Goal: Transaction & Acquisition: Purchase product/service

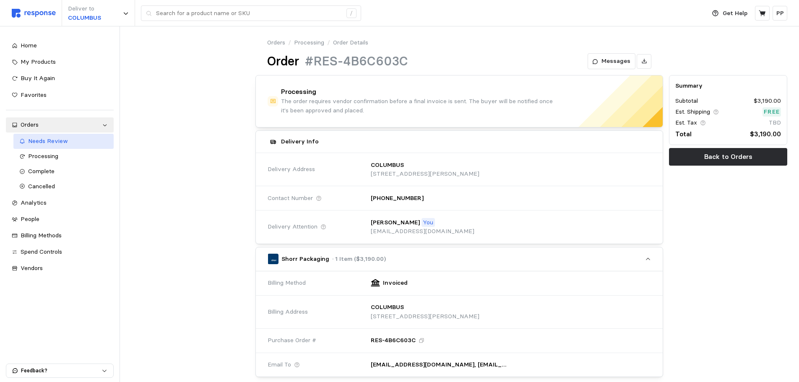
click at [45, 136] on link "Needs Review" at bounding box center [63, 141] width 100 height 15
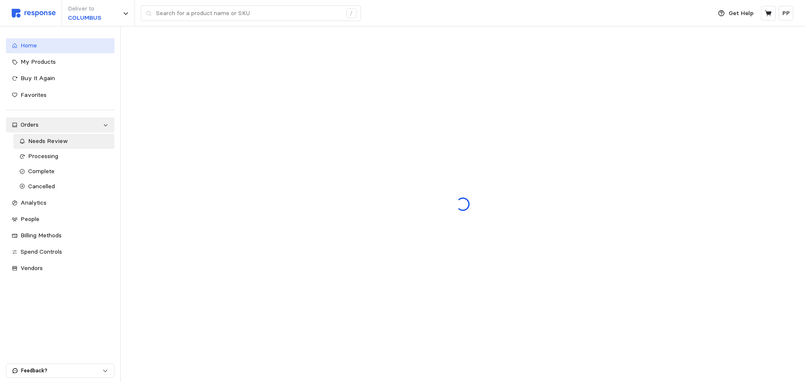
click at [35, 46] on span "Home" at bounding box center [29, 45] width 16 height 8
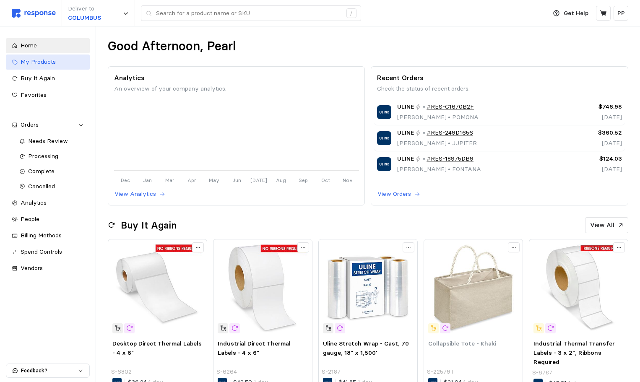
click at [46, 62] on span "My Products" at bounding box center [38, 62] width 35 height 8
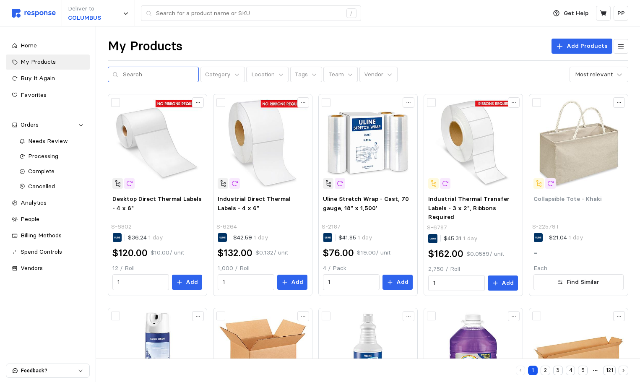
click at [121, 72] on div at bounding box center [153, 75] width 91 height 16
drag, startPoint x: 121, startPoint y: 72, endPoint x: 117, endPoint y: 70, distance: 4.8
click at [117, 71] on div at bounding box center [153, 75] width 91 height 16
paste input "14.125x4.875x6.375"
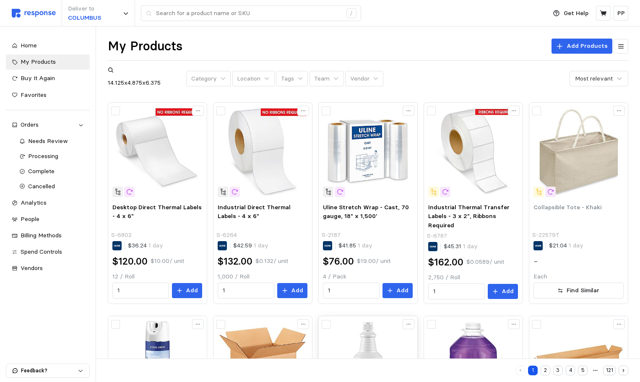
type input "14.125x4.875x6.375"
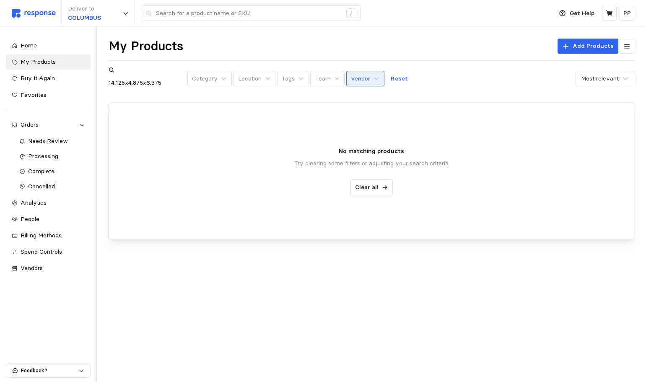
click at [369, 71] on button "Vendor" at bounding box center [365, 79] width 38 height 16
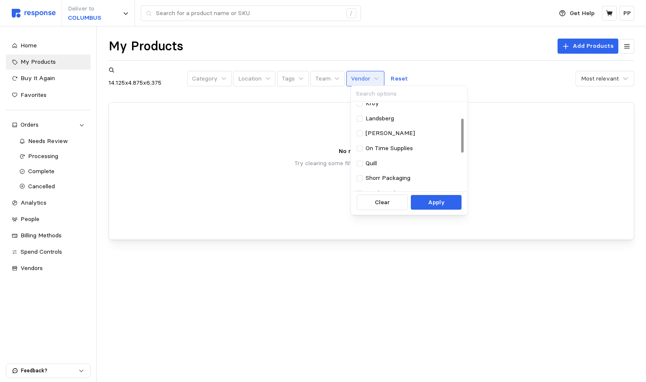
scroll to position [84, 0]
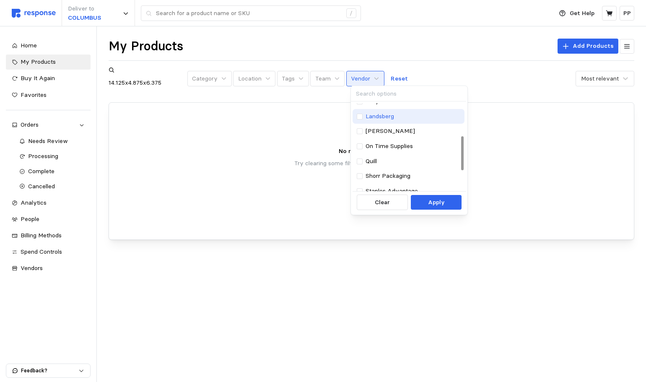
click at [363, 114] on div at bounding box center [360, 117] width 6 height 6
click at [433, 205] on p "Apply" at bounding box center [436, 202] width 17 height 9
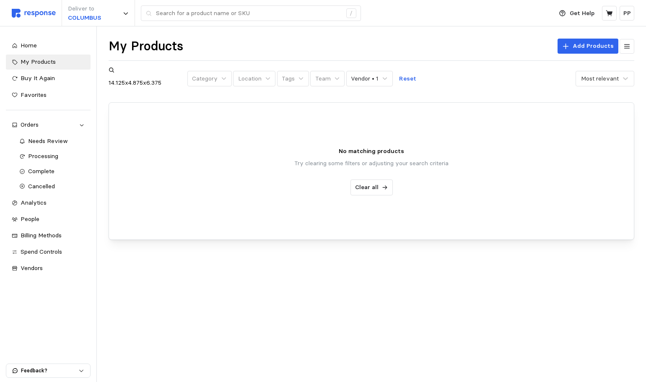
drag, startPoint x: 177, startPoint y: 71, endPoint x: 100, endPoint y: 74, distance: 77.2
click at [97, 75] on div "My Products Add Products 14.125x4.875x6.375 Category Location Tags Team Vendor …" at bounding box center [371, 150] width 549 height 249
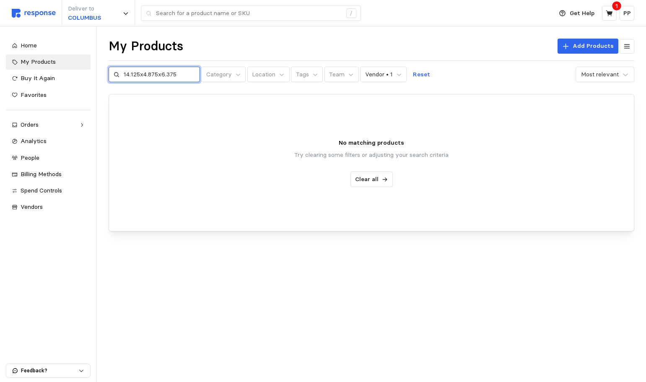
drag, startPoint x: 179, startPoint y: 70, endPoint x: 104, endPoint y: 69, distance: 75.0
click at [104, 69] on div "My Products Add Products 14.125x4.875x6.375 Category Location Tags Team Vendor …" at bounding box center [371, 146] width 549 height 240
click at [363, 174] on button "Clear all" at bounding box center [371, 179] width 42 height 16
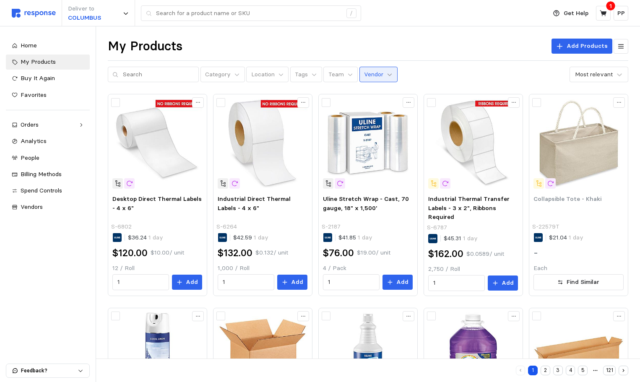
click at [386, 73] on icon at bounding box center [389, 75] width 6 height 6
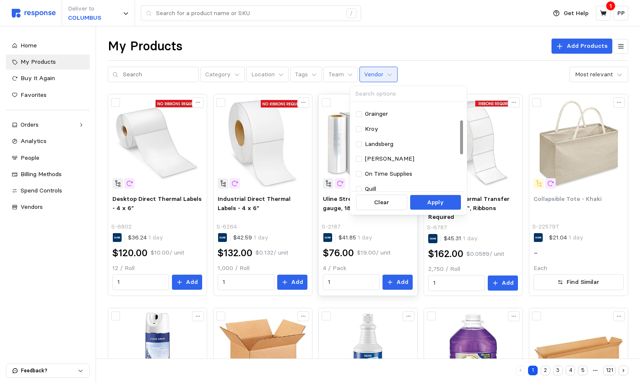
scroll to position [42, 0]
click at [360, 156] on div at bounding box center [359, 159] width 6 height 6
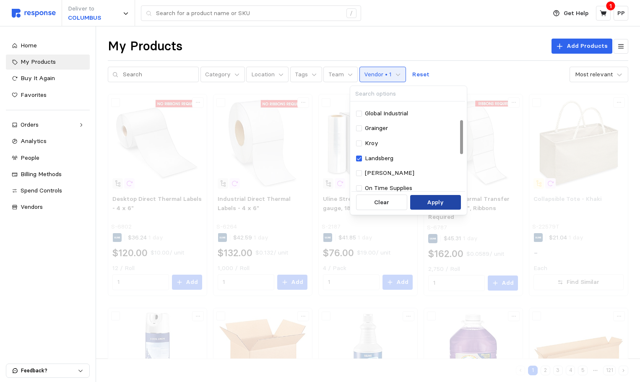
click at [433, 202] on p "Apply" at bounding box center [435, 202] width 17 height 9
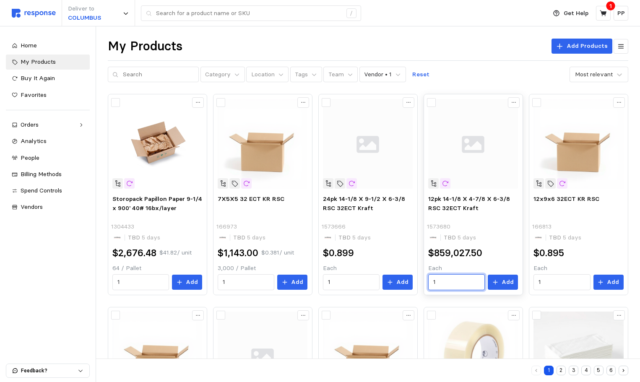
click at [445, 284] on input "1" at bounding box center [456, 282] width 47 height 15
click at [444, 285] on input "1" at bounding box center [456, 282] width 47 height 15
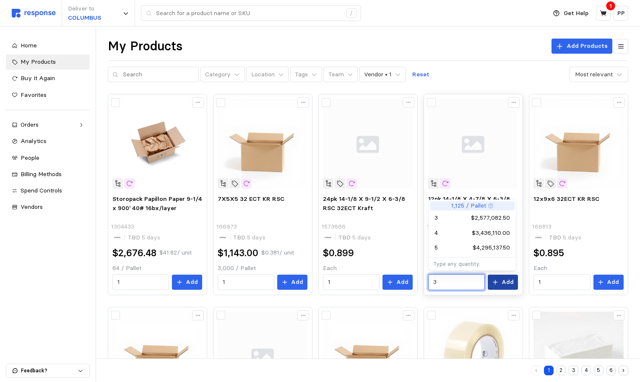
type input "3"
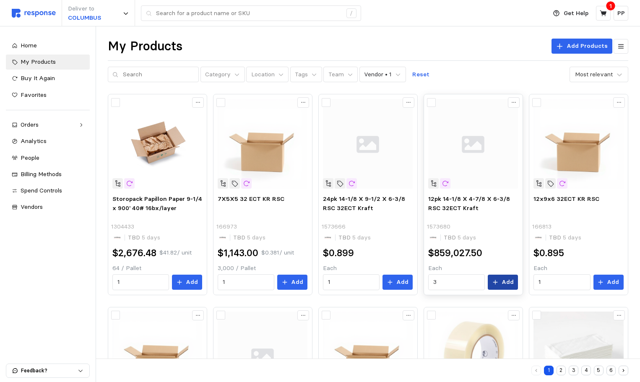
click at [494, 275] on button "Add" at bounding box center [502, 282] width 30 height 15
click at [443, 26] on div "Deliver to COLUMBUS /" at bounding box center [277, 13] width 530 height 26
click at [599, 11] on icon at bounding box center [603, 14] width 8 height 8
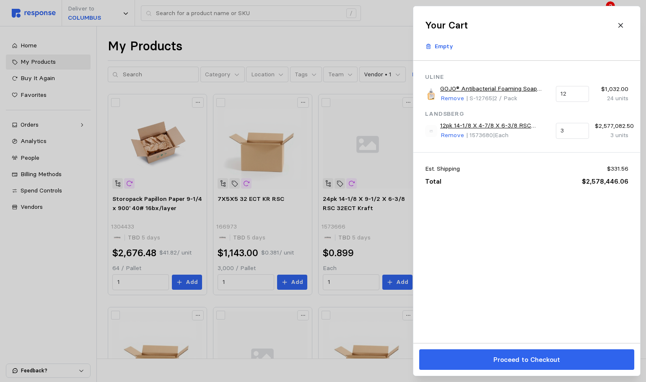
click at [379, 26] on div at bounding box center [323, 191] width 646 height 382
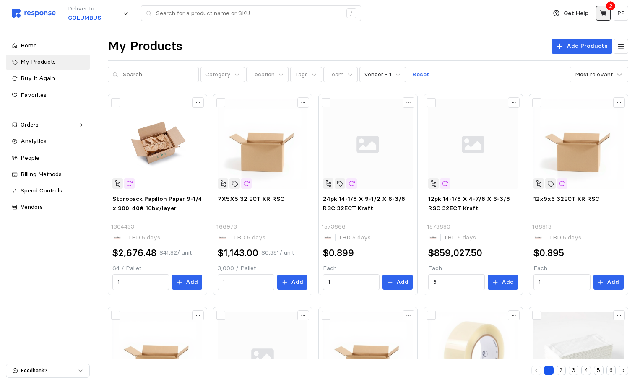
click at [607, 13] on button at bounding box center [603, 13] width 15 height 15
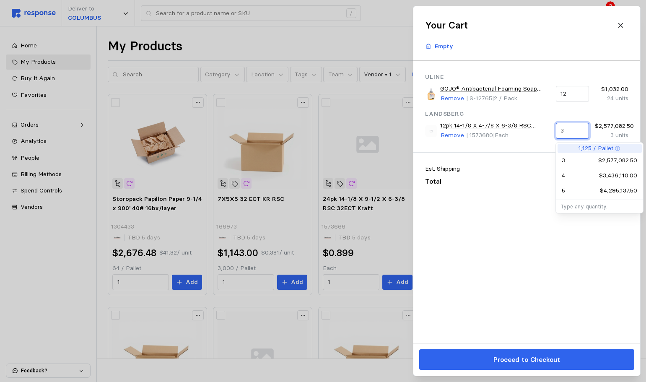
drag, startPoint x: 569, startPoint y: 132, endPoint x: 553, endPoint y: 127, distance: 17.0
click at [553, 127] on div "3" at bounding box center [571, 131] width 39 height 22
click at [565, 187] on p "5" at bounding box center [563, 190] width 3 height 9
type input "5"
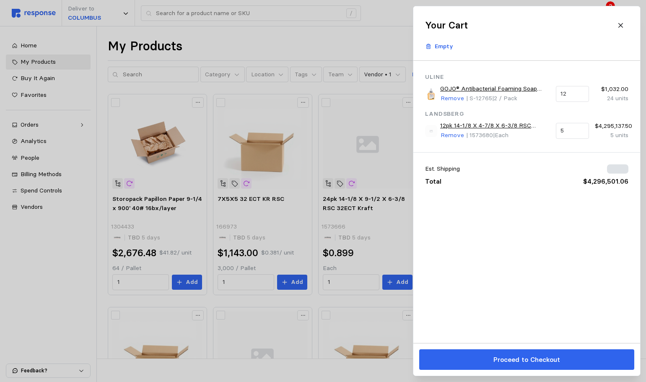
click at [547, 34] on div "Your Cart Empty" at bounding box center [526, 33] width 215 height 42
click at [620, 22] on icon at bounding box center [621, 26] width 8 height 8
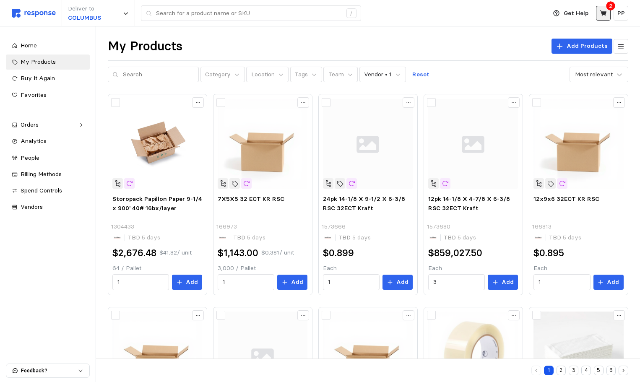
click at [598, 13] on button at bounding box center [603, 13] width 15 height 15
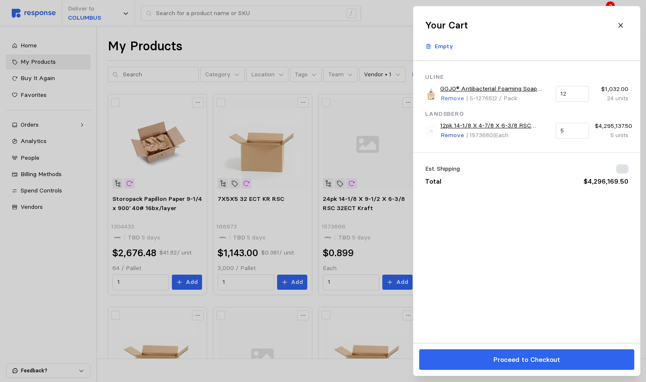
click at [454, 135] on p "Remove" at bounding box center [452, 135] width 23 height 9
type input "5"
click at [455, 132] on p "Remove" at bounding box center [452, 135] width 23 height 9
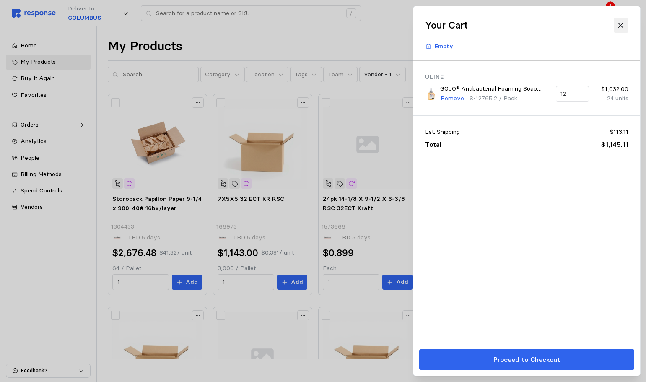
click at [621, 24] on icon at bounding box center [621, 26] width 8 height 8
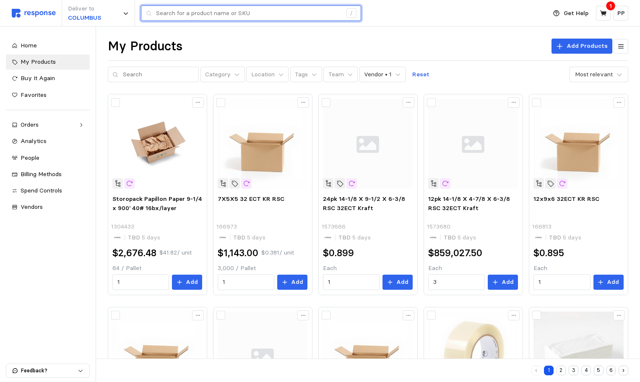
click at [170, 18] on input "text" at bounding box center [249, 13] width 186 height 15
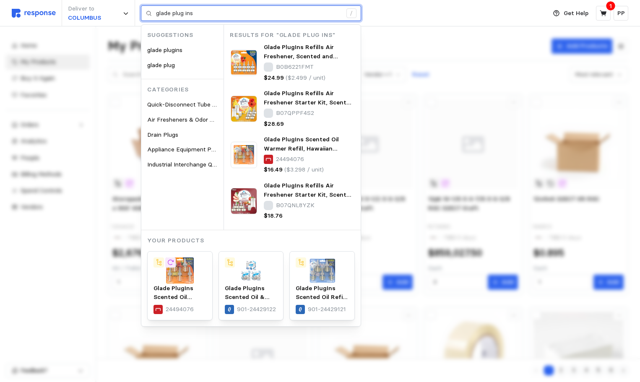
type input "glade plug ins"
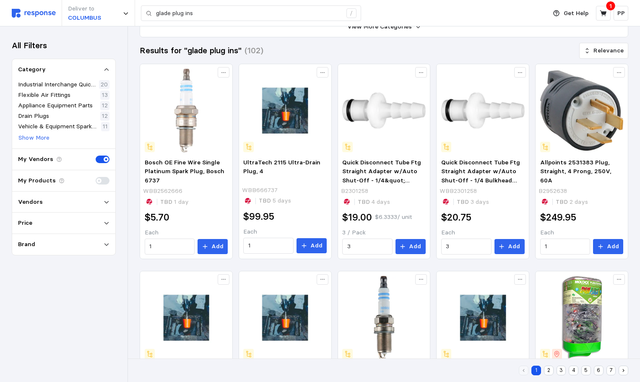
scroll to position [84, 0]
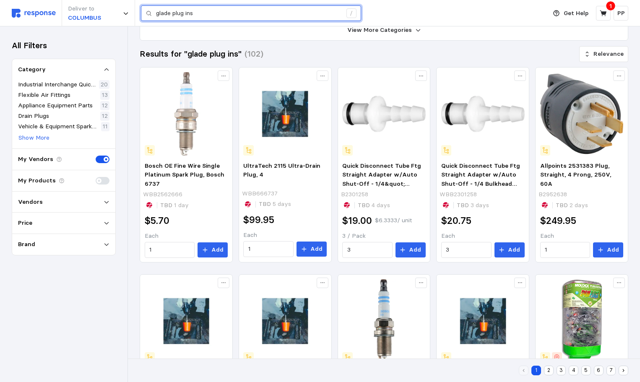
drag, startPoint x: 242, startPoint y: 11, endPoint x: -16, endPoint y: -13, distance: 259.4
click at [0, 0] on html "Deliver to COLUMBUS glade plug ins / Get Help 1 PP glade plug ins / Home My Pro…" at bounding box center [320, 314] width 640 height 796
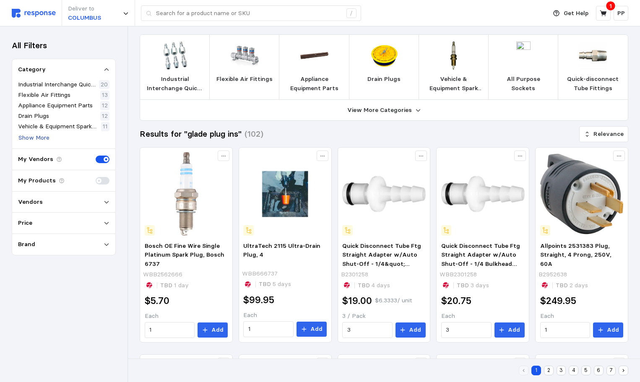
scroll to position [0, 0]
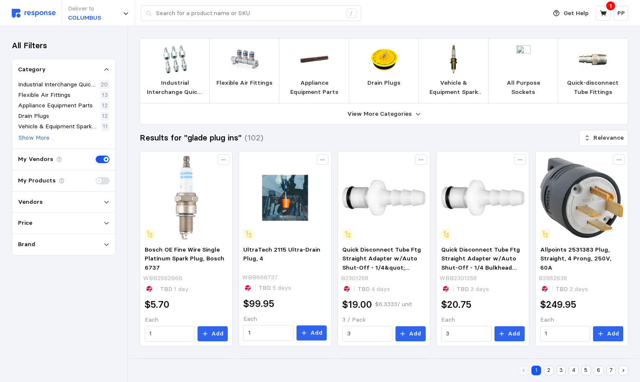
click at [19, 17] on img at bounding box center [34, 13] width 44 height 9
type input "glade plug ins"
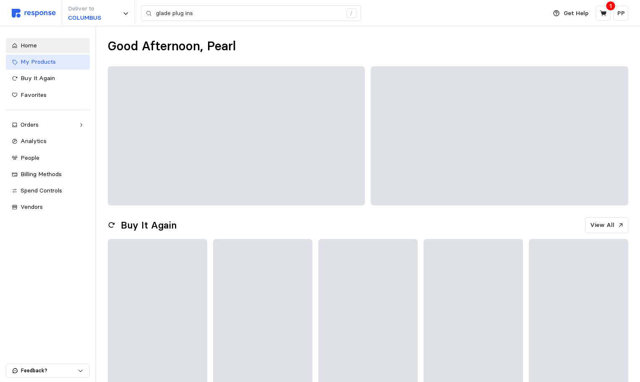
click at [33, 55] on link "My Products" at bounding box center [48, 61] width 84 height 15
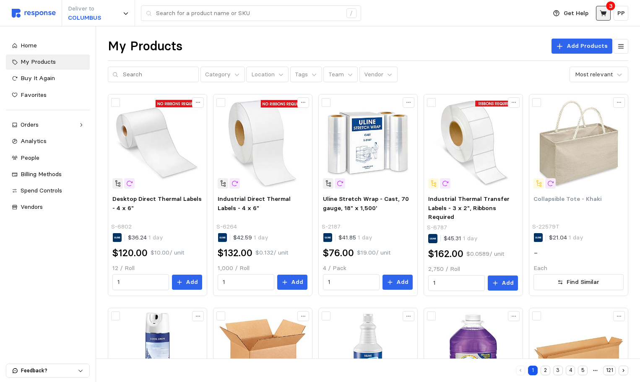
click at [603, 8] on button at bounding box center [603, 13] width 15 height 15
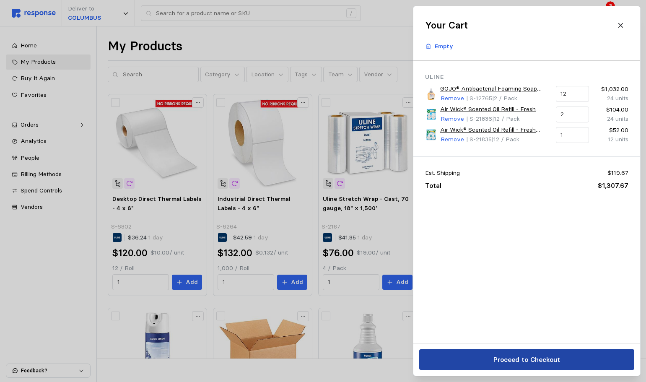
click at [515, 358] on p "Proceed to Checkout" at bounding box center [526, 359] width 67 height 10
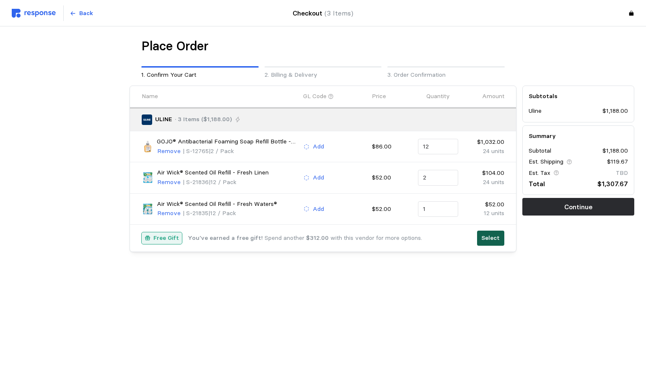
click at [488, 241] on p "Select" at bounding box center [490, 237] width 18 height 9
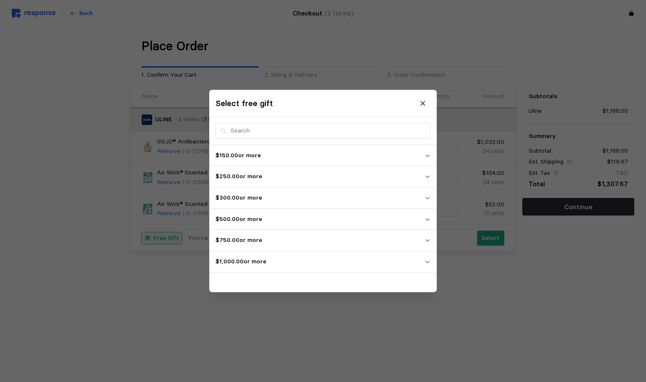
click at [282, 165] on button "$150.00 or more" at bounding box center [323, 155] width 227 height 21
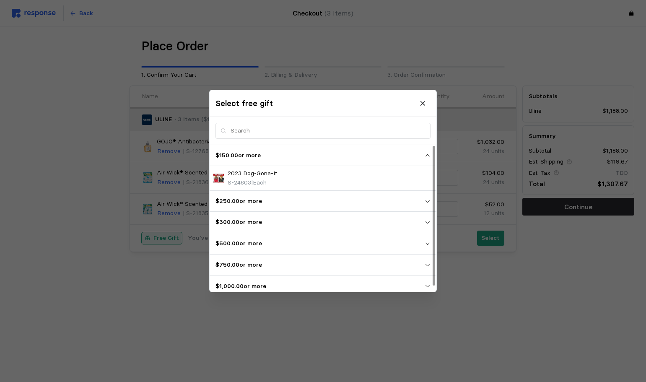
click at [290, 195] on span "$250.00 or more" at bounding box center [319, 201] width 209 height 15
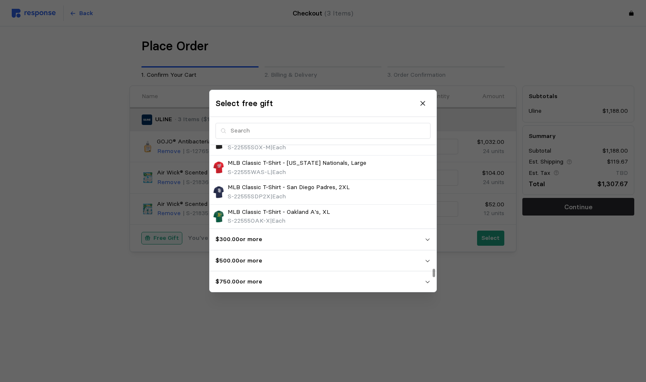
scroll to position [2330, 0]
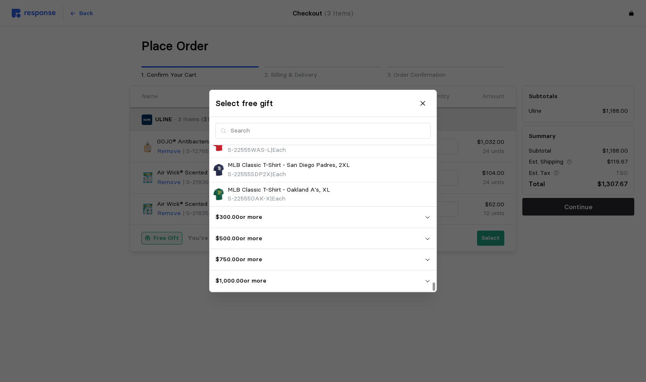
click at [315, 216] on p "$300.00 or more" at bounding box center [319, 217] width 209 height 9
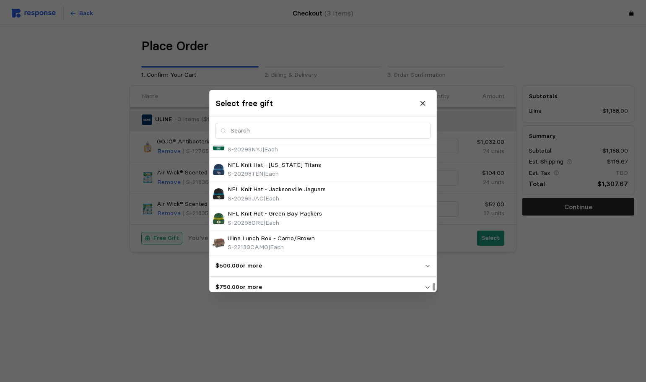
scroll to position [6465, 0]
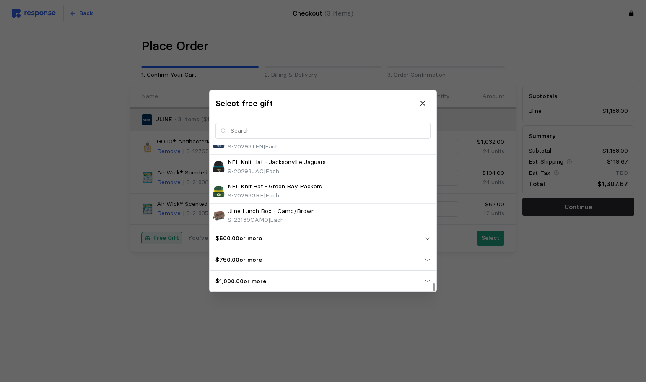
click at [387, 240] on p "$500.00 or more" at bounding box center [319, 238] width 209 height 9
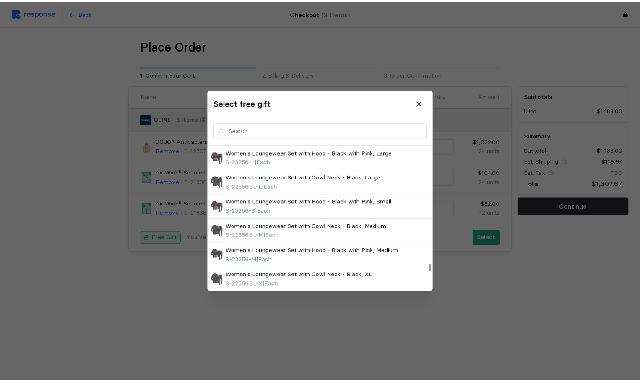
scroll to position [8141, 0]
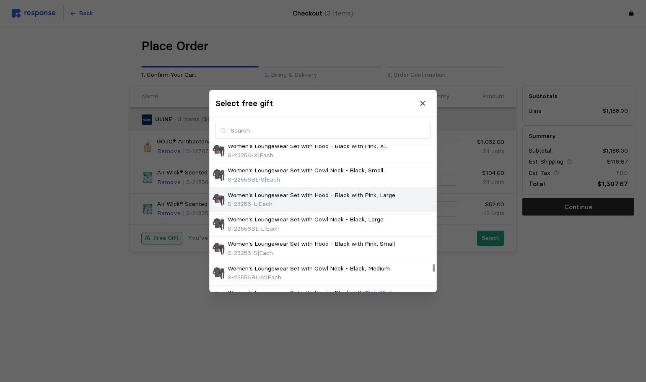
click at [276, 194] on p "Women's Loungewear Set with Hood - Black with Pink, Large" at bounding box center [312, 195] width 168 height 9
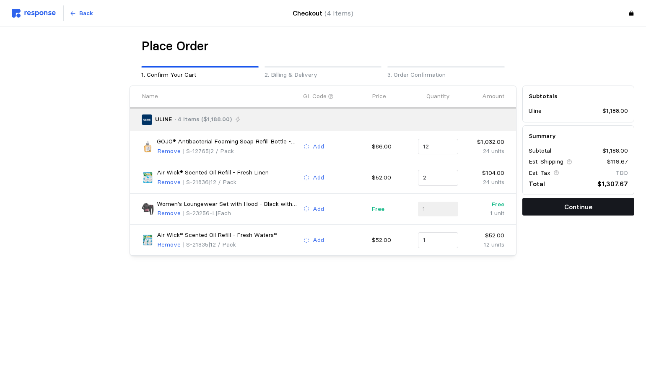
click at [595, 206] on button "Continue" at bounding box center [578, 207] width 112 height 18
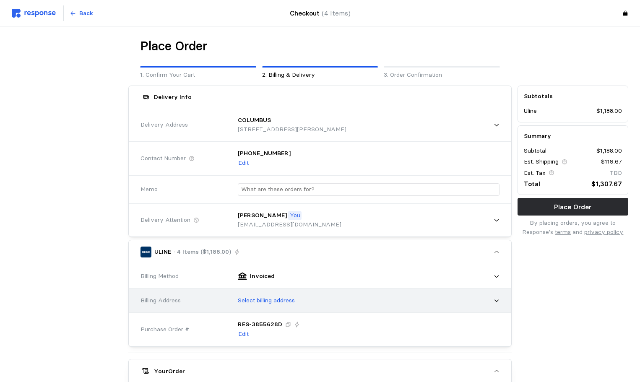
click at [275, 295] on div "Select billing address" at bounding box center [365, 300] width 267 height 21
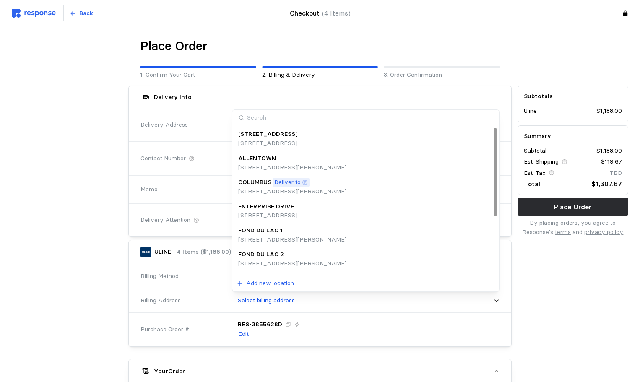
click at [289, 183] on p "Deliver to" at bounding box center [287, 182] width 26 height 9
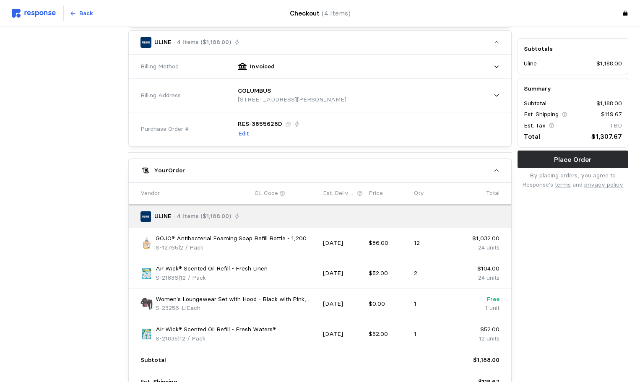
scroll to position [311, 0]
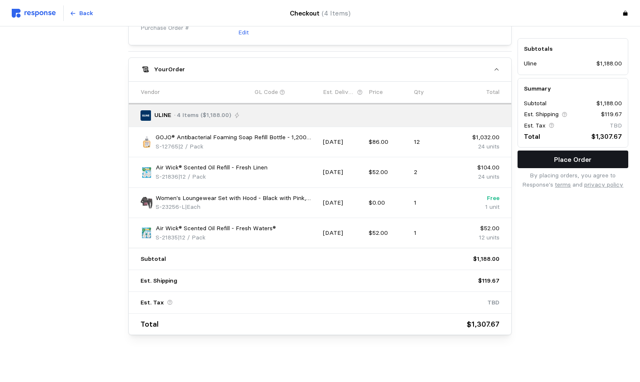
click at [550, 158] on button "Place Order" at bounding box center [572, 159] width 111 height 18
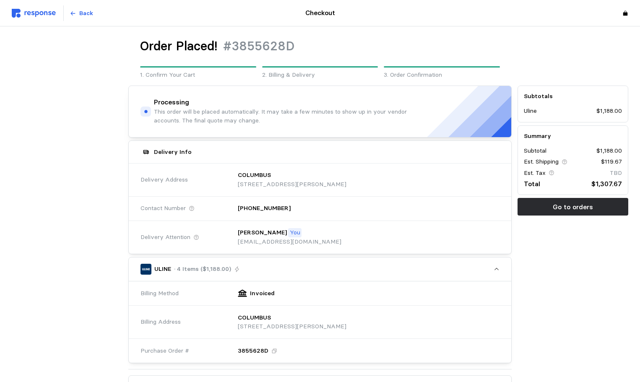
click at [49, 15] on img at bounding box center [34, 13] width 44 height 9
